Goal: Task Accomplishment & Management: Manage account settings

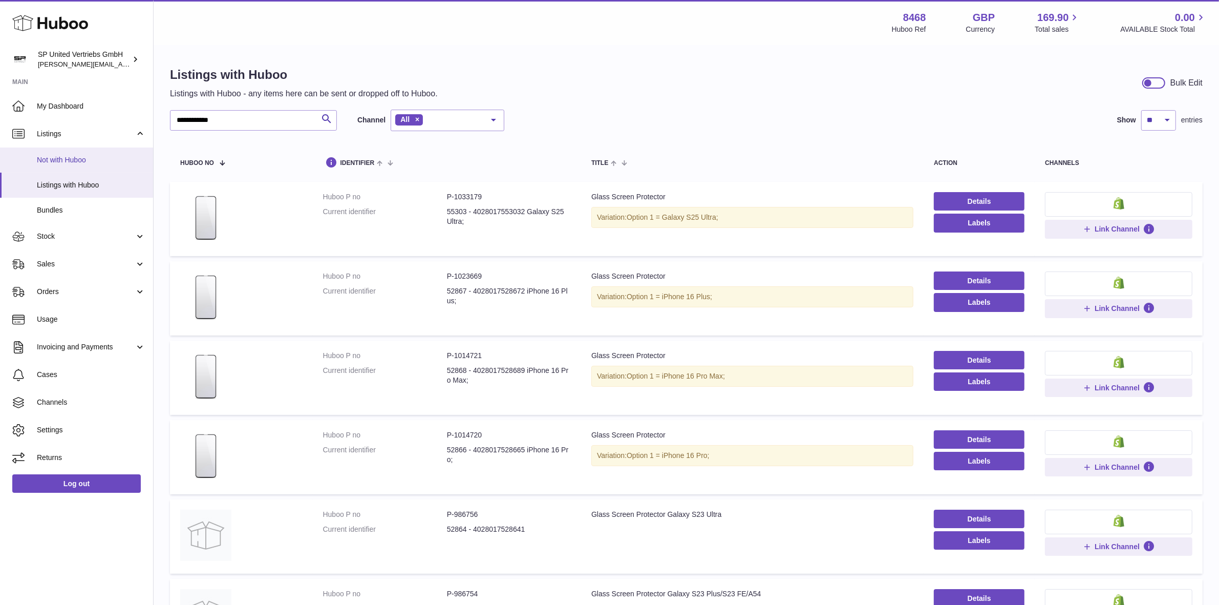
click at [93, 162] on span "Not with Huboo" at bounding box center [91, 160] width 109 height 10
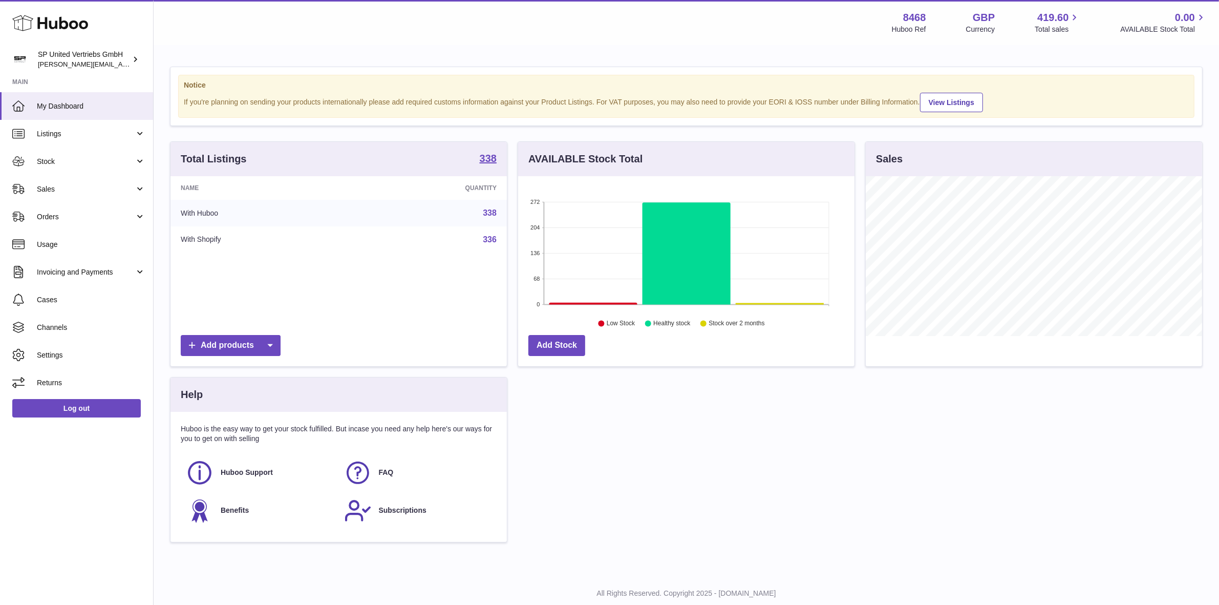
scroll to position [511891, 511715]
click at [107, 136] on span "Listings" at bounding box center [86, 134] width 98 height 10
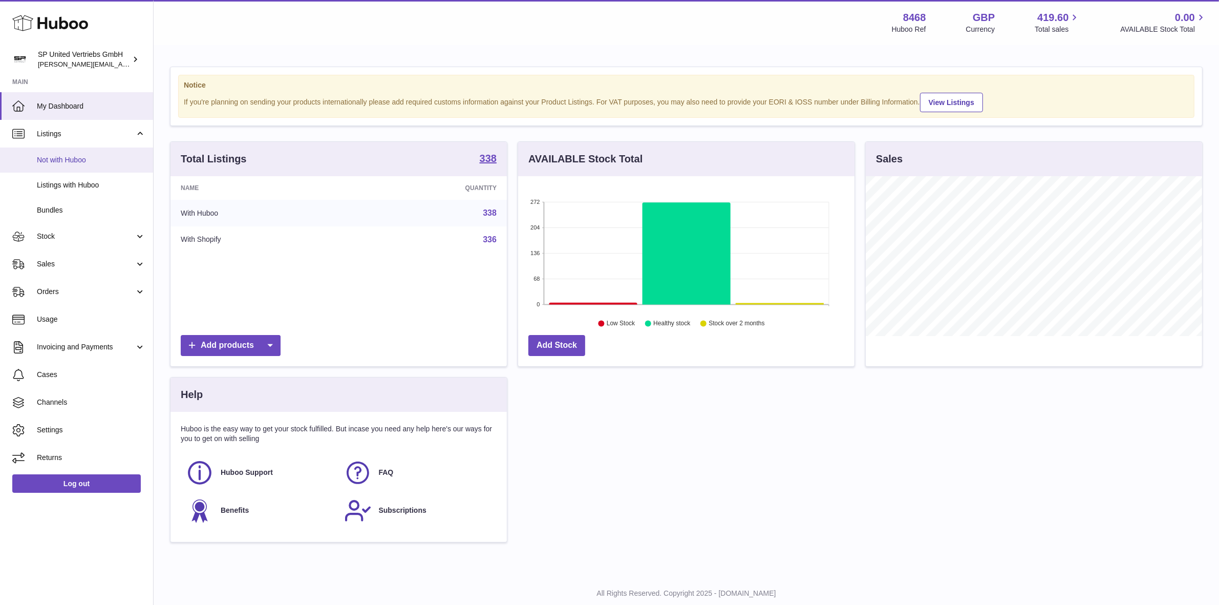
click at [92, 158] on span "Not with Huboo" at bounding box center [91, 160] width 109 height 10
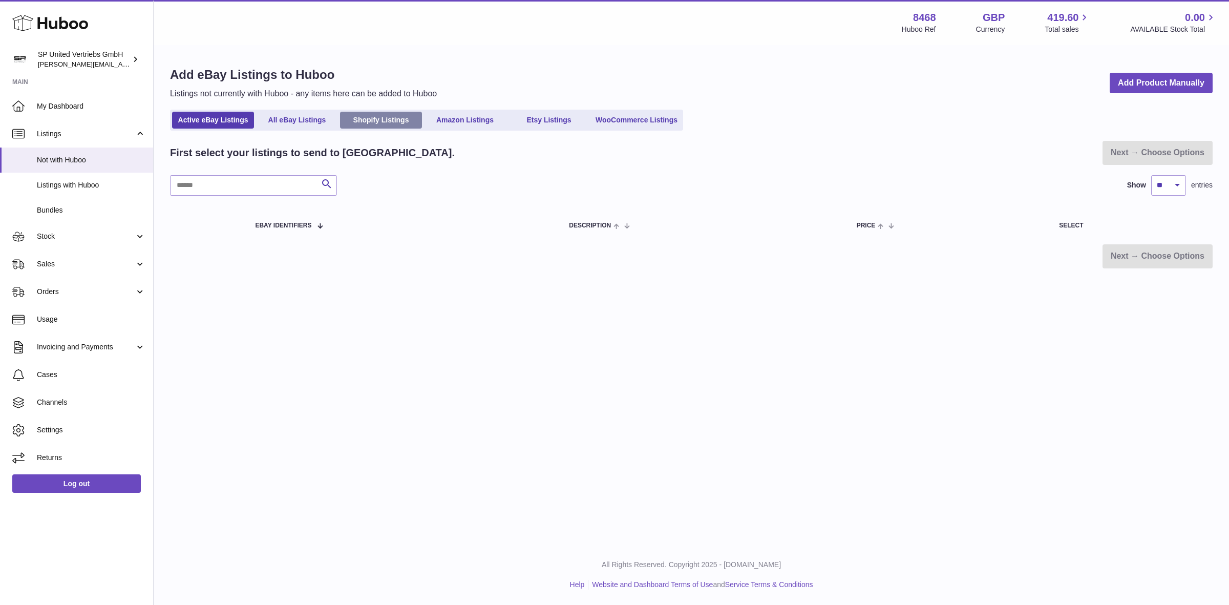
click at [406, 116] on link "Shopify Listings" at bounding box center [381, 120] width 82 height 17
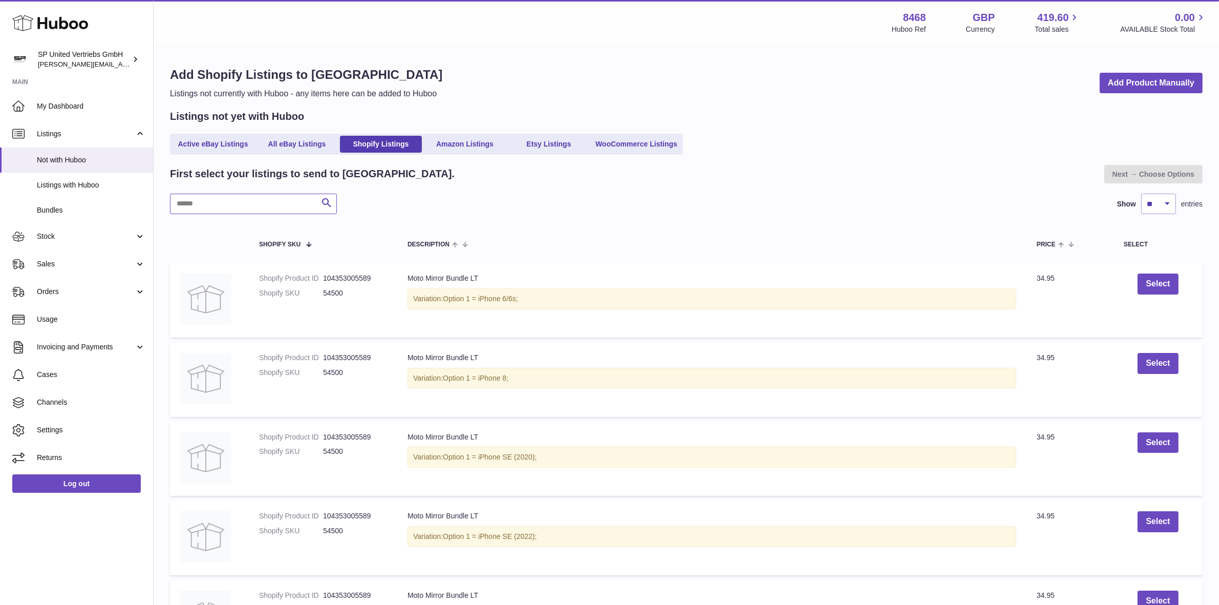
click at [287, 206] on input "text" at bounding box center [253, 204] width 167 height 20
type input "*****"
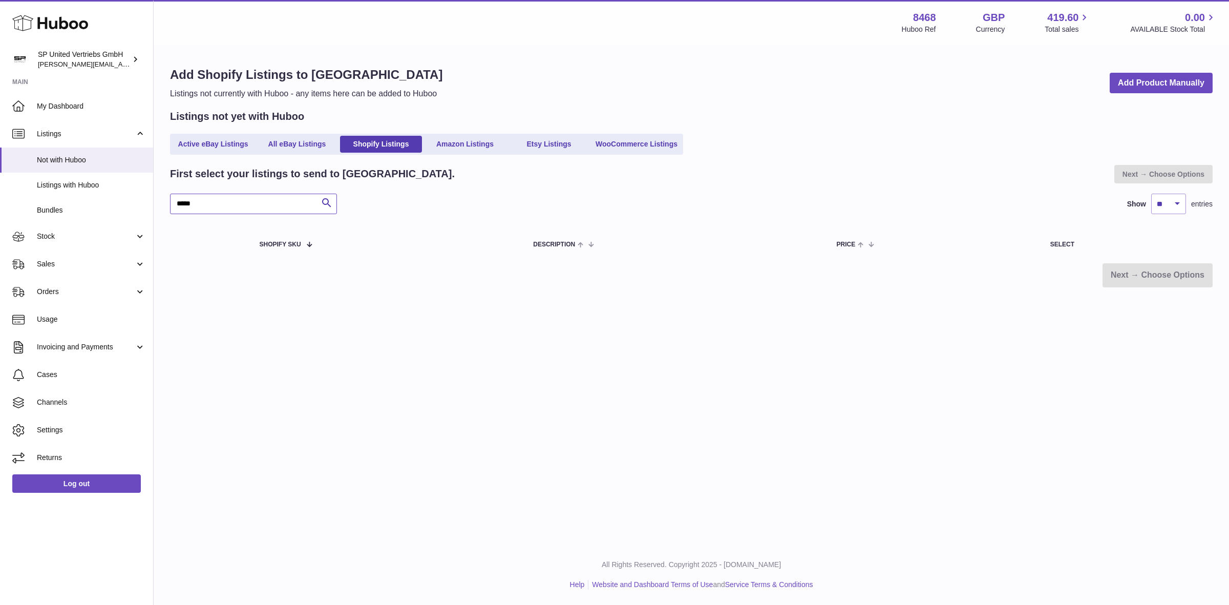
drag, startPoint x: 246, startPoint y: 203, endPoint x: 161, endPoint y: 189, distance: 86.1
click at [161, 189] on div "Add Shopify Listings to Huboo Listings not currently with Huboo - any items her…" at bounding box center [691, 177] width 1075 height 262
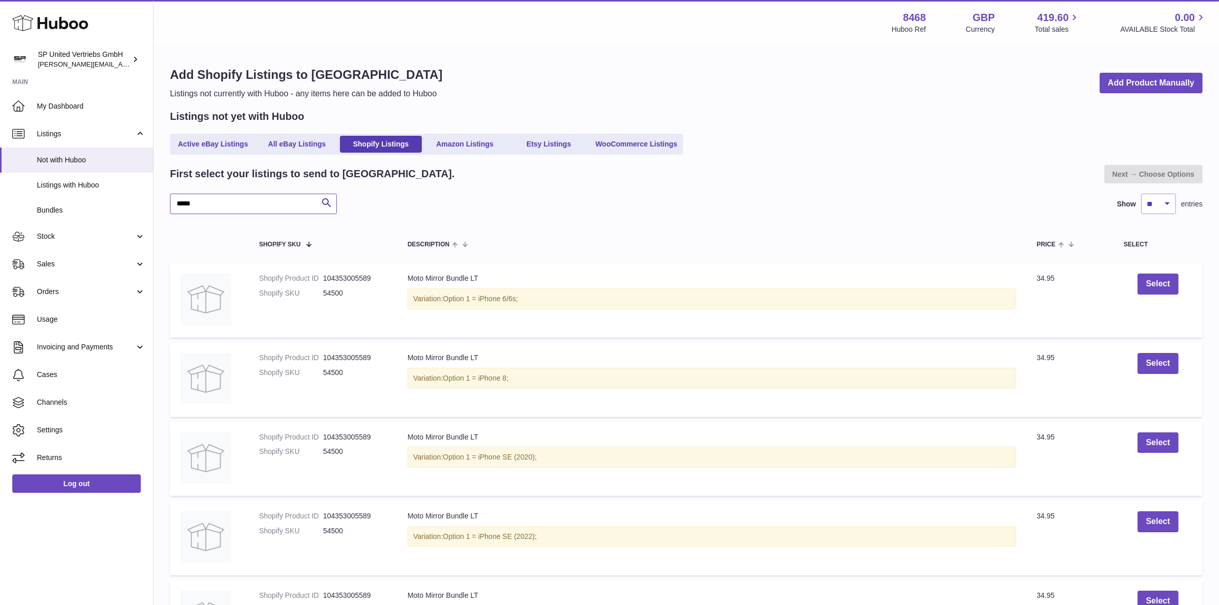
type input "*****"
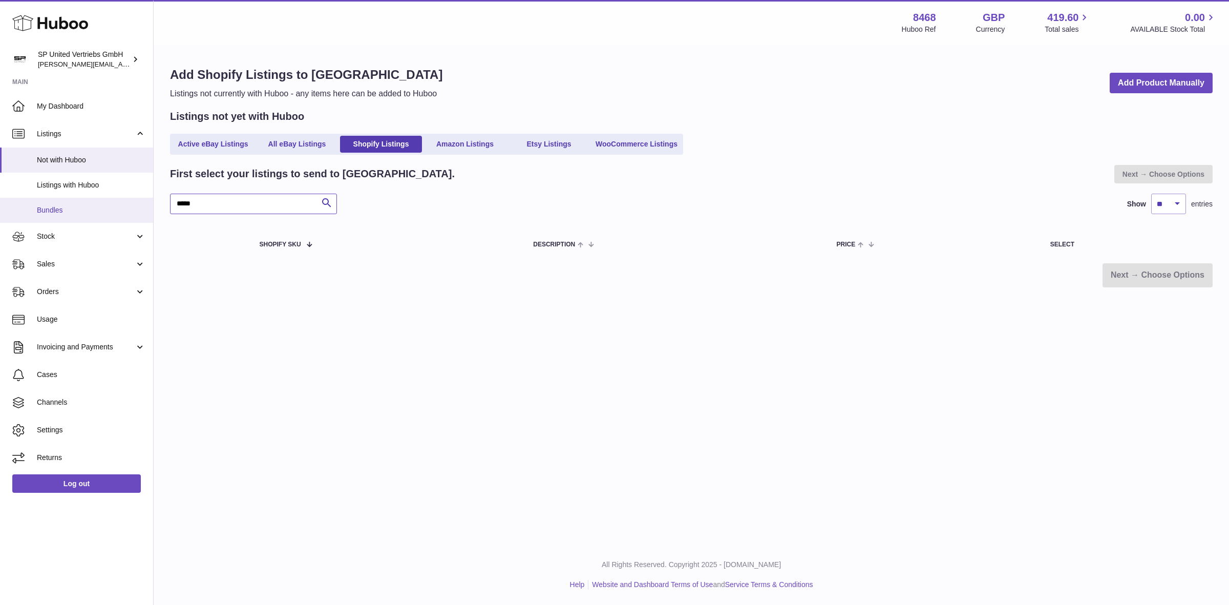
drag, startPoint x: 248, startPoint y: 206, endPoint x: 137, endPoint y: 200, distance: 111.3
click at [137, 200] on div "Huboo SP United Vertriebs GmbH tim@sp-united.com Main My Dashboard Listings Not…" at bounding box center [614, 302] width 1229 height 605
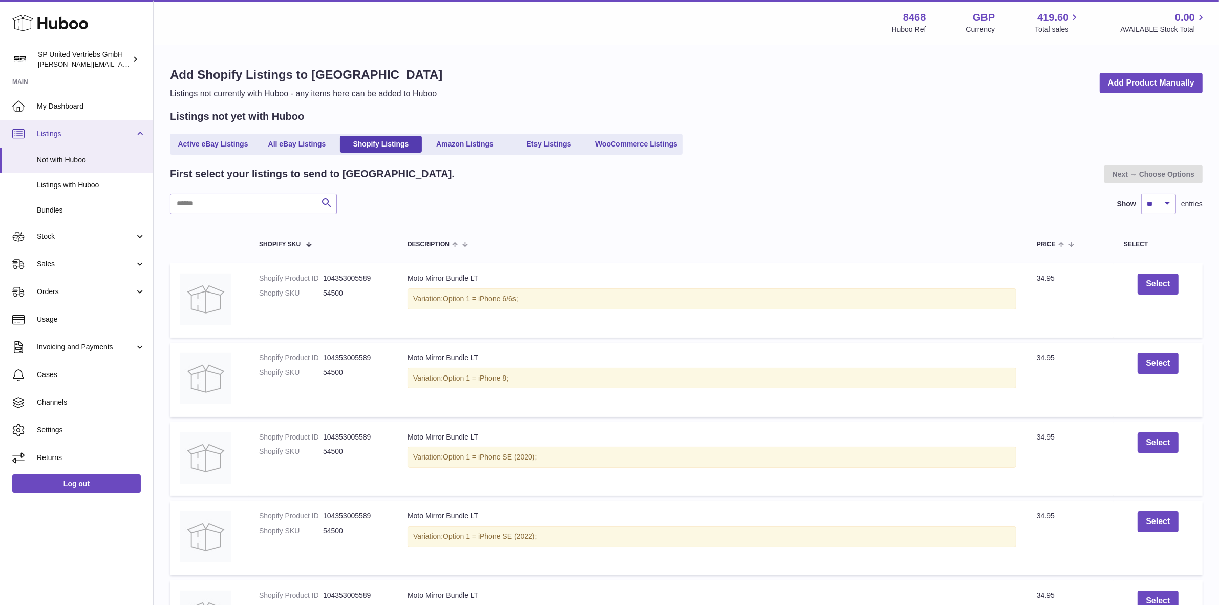
click at [81, 134] on span "Listings" at bounding box center [86, 134] width 98 height 10
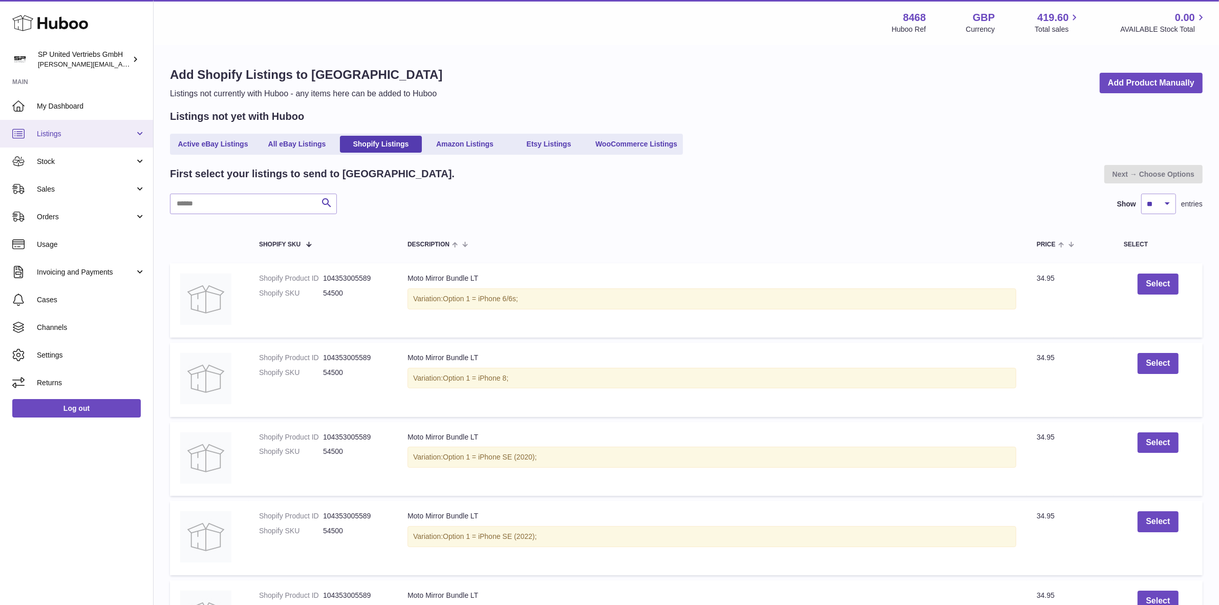
click at [119, 133] on span "Listings" at bounding box center [86, 134] width 98 height 10
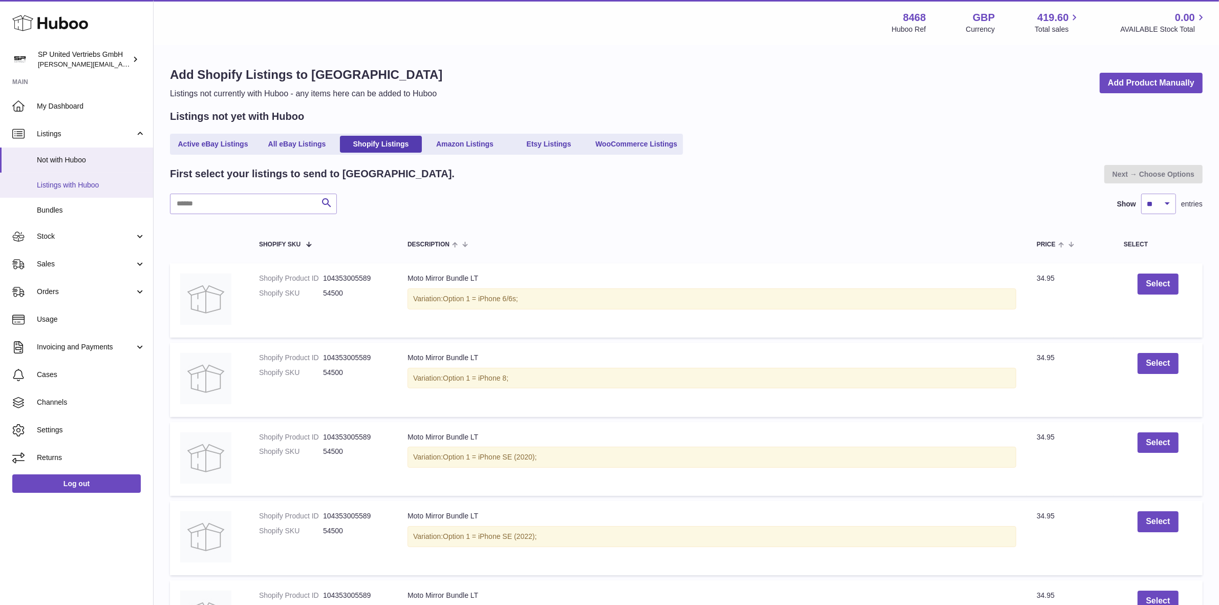
click at [91, 181] on span "Listings with Huboo" at bounding box center [91, 185] width 109 height 10
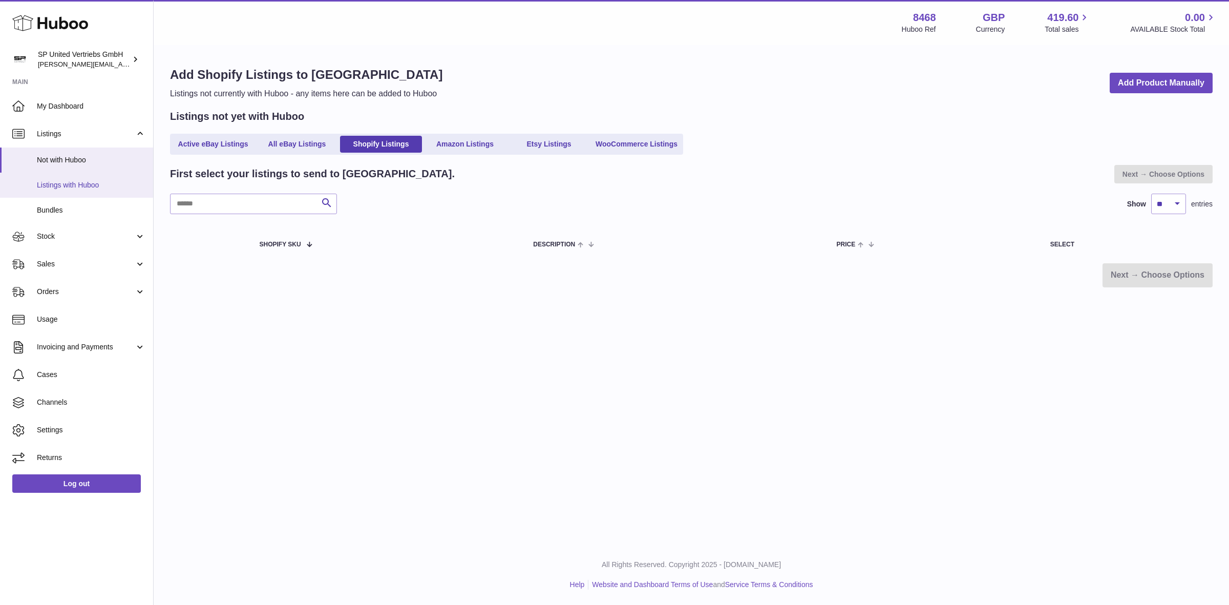
click at [77, 186] on span "Listings with Huboo" at bounding box center [91, 185] width 109 height 10
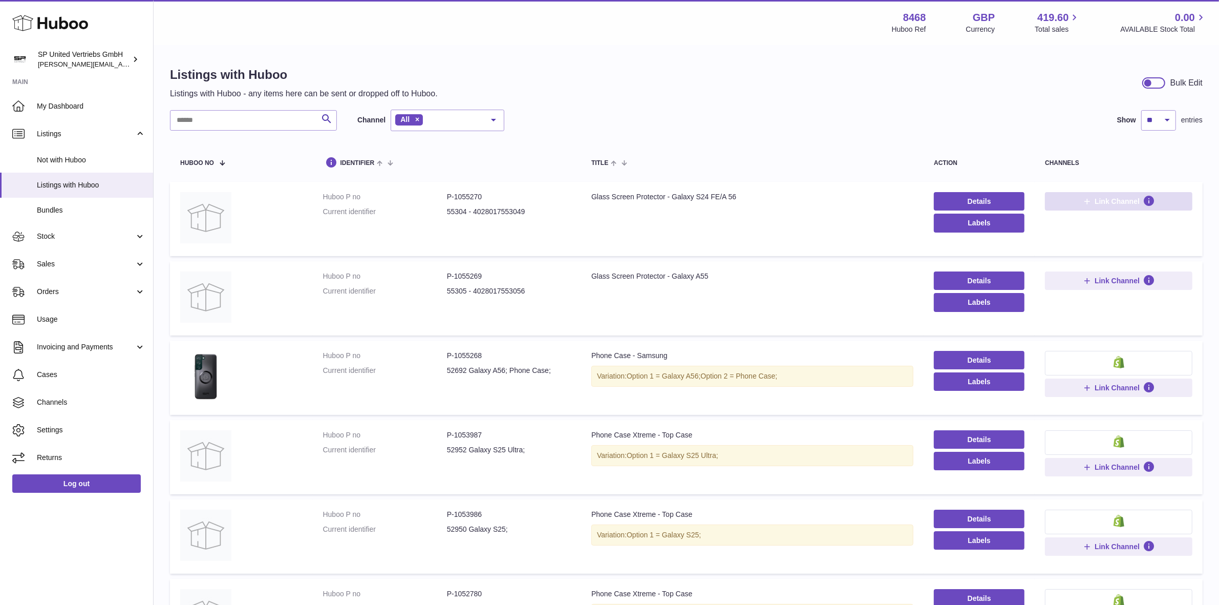
click at [1160, 201] on button "Link Channel" at bounding box center [1118, 201] width 147 height 18
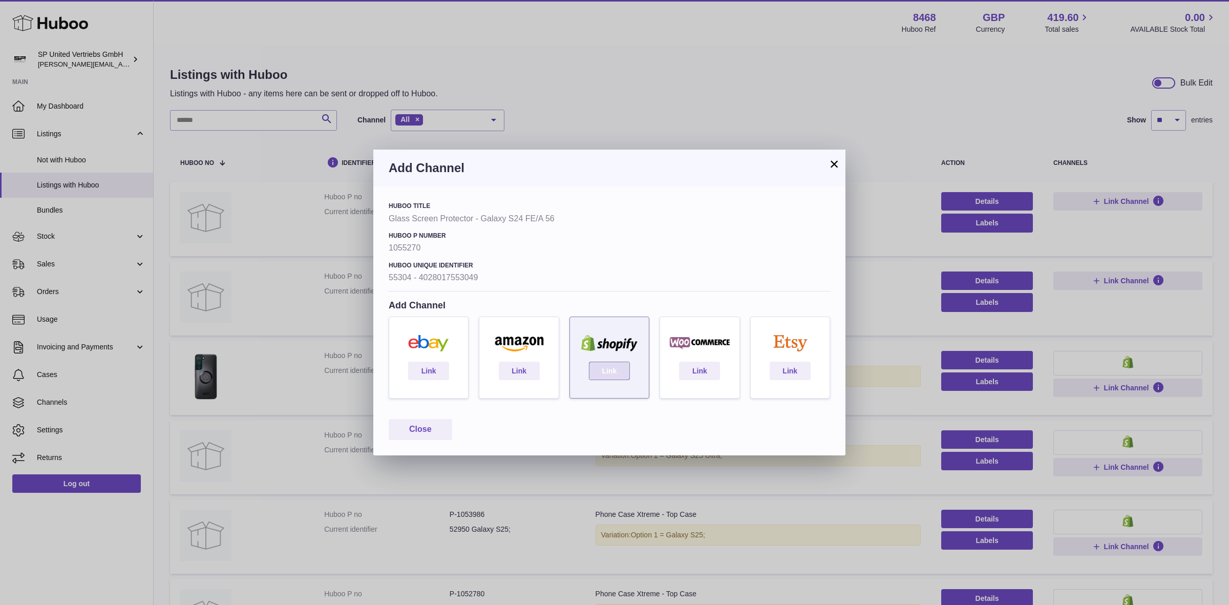
click at [617, 365] on link "Link" at bounding box center [609, 371] width 41 height 18
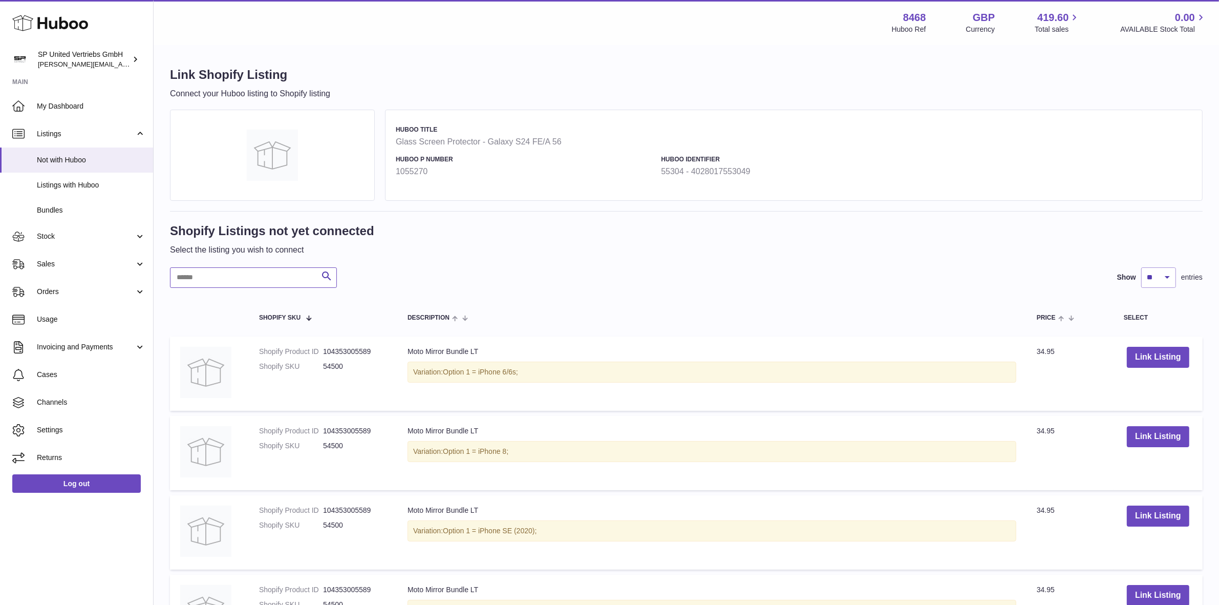
click at [264, 278] on input "text" at bounding box center [253, 277] width 167 height 20
type input "*****"
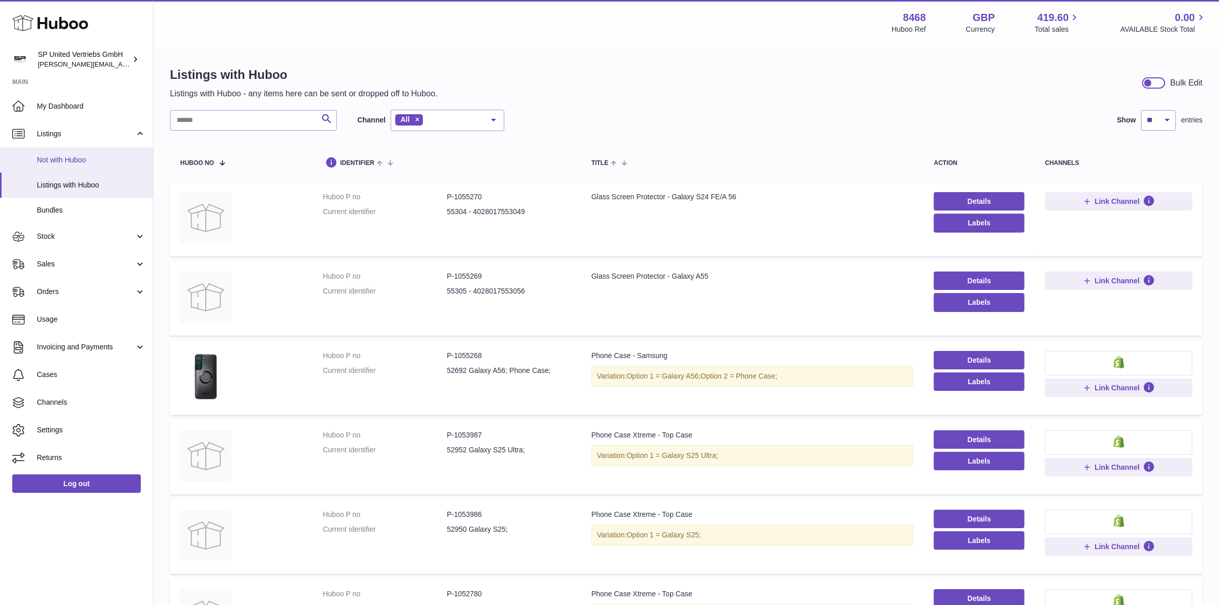
click at [80, 161] on span "Not with Huboo" at bounding box center [91, 160] width 109 height 10
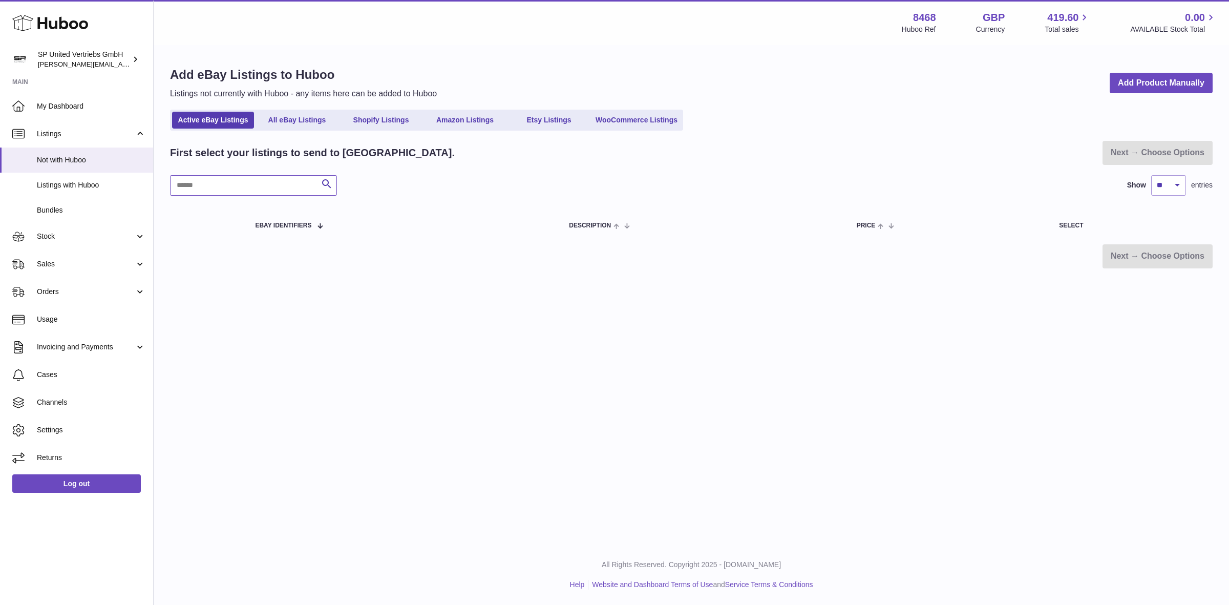
click at [249, 187] on input "text" at bounding box center [253, 185] width 167 height 20
type input "*****"
click at [398, 121] on link "Shopify Listings" at bounding box center [381, 120] width 82 height 17
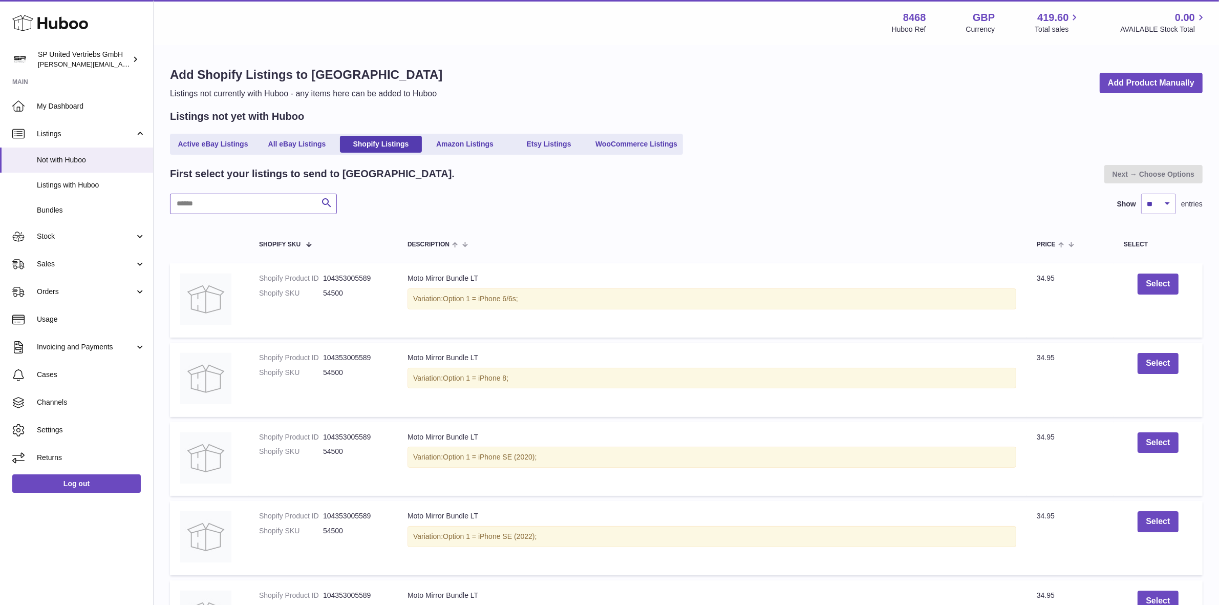
click at [236, 208] on input "text" at bounding box center [253, 204] width 167 height 20
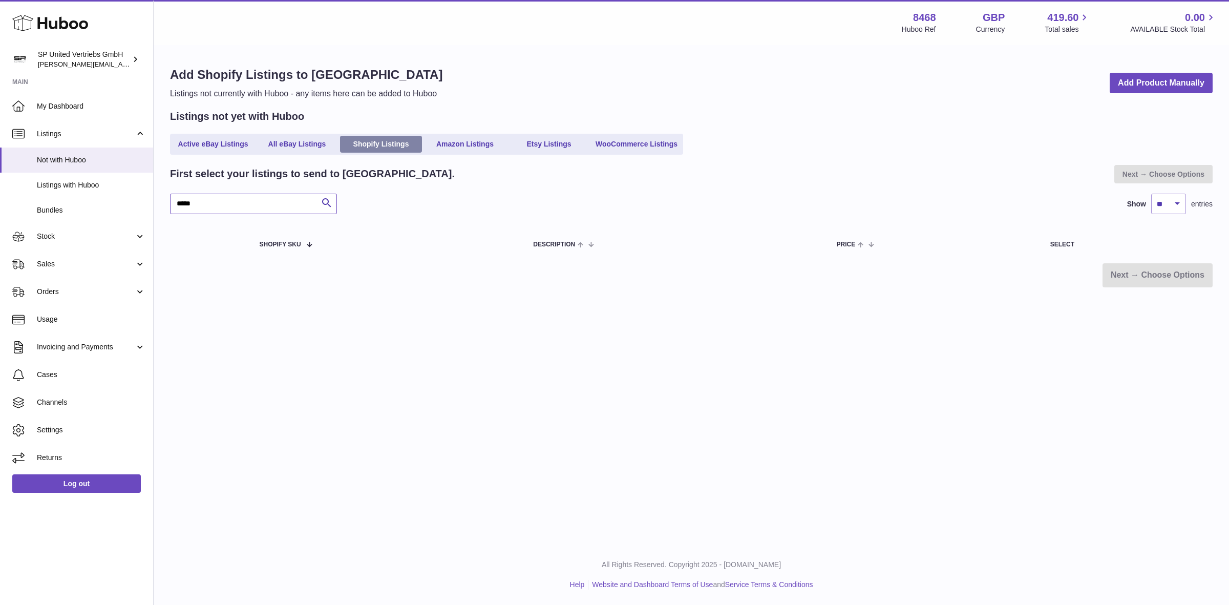
type input "*****"
click at [402, 143] on link "Shopify Listings" at bounding box center [381, 144] width 82 height 17
